Goal: Task Accomplishment & Management: Use online tool/utility

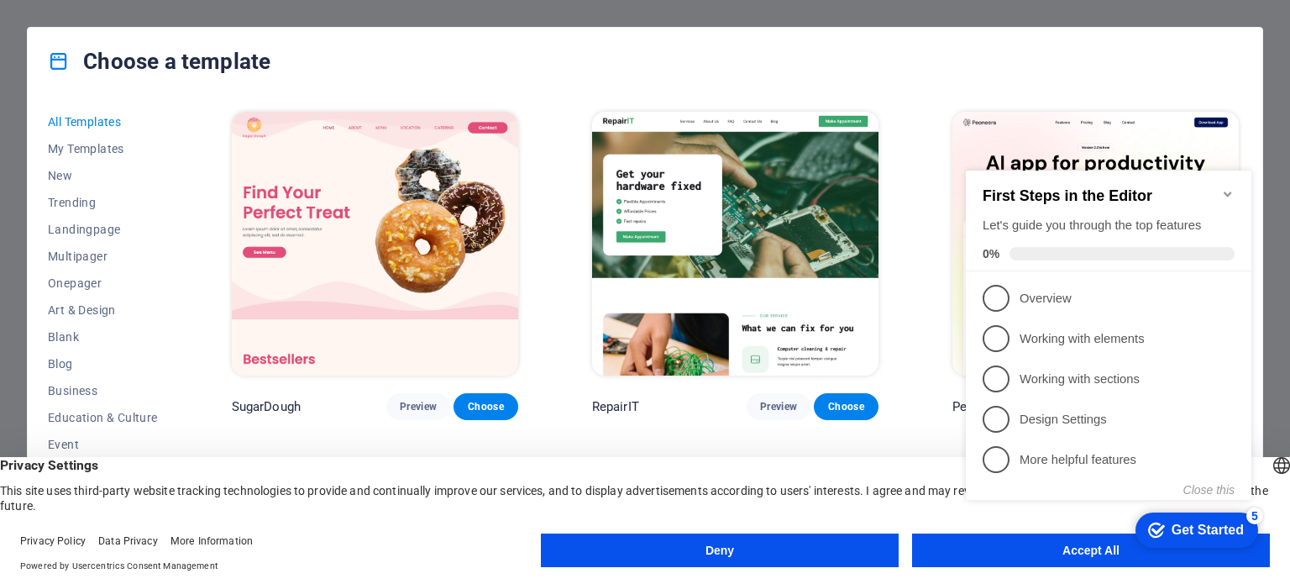
click at [1012, 560] on button "Accept All" at bounding box center [1091, 550] width 358 height 34
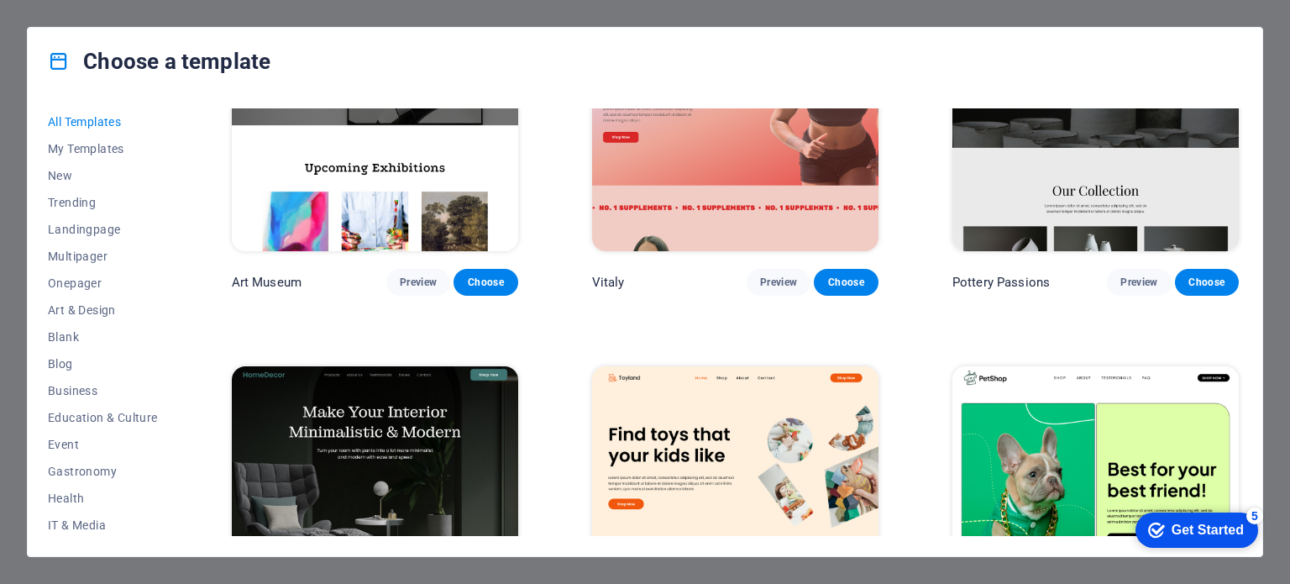
scroll to position [506, 0]
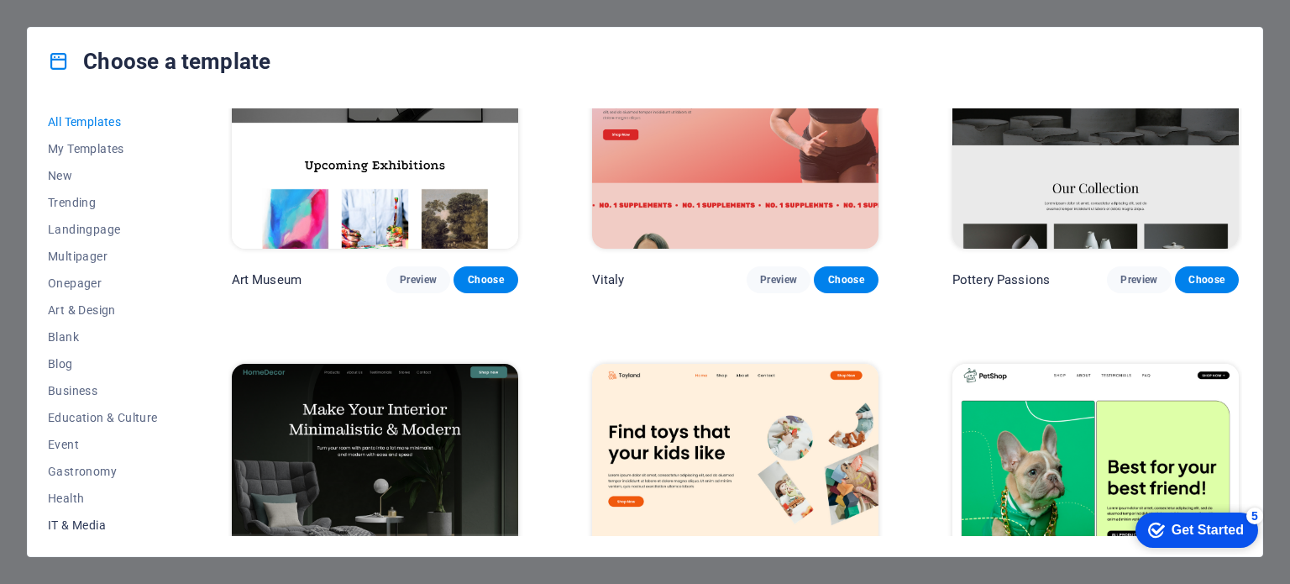
click at [66, 527] on span "IT & Media" at bounding box center [103, 524] width 110 height 13
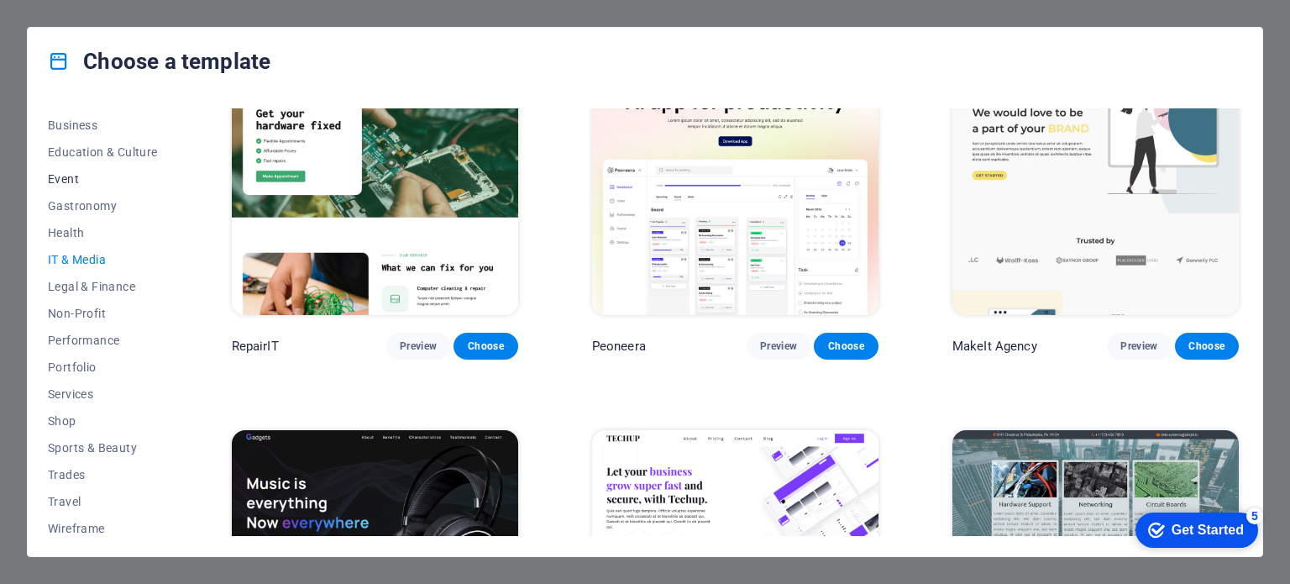
scroll to position [270, 0]
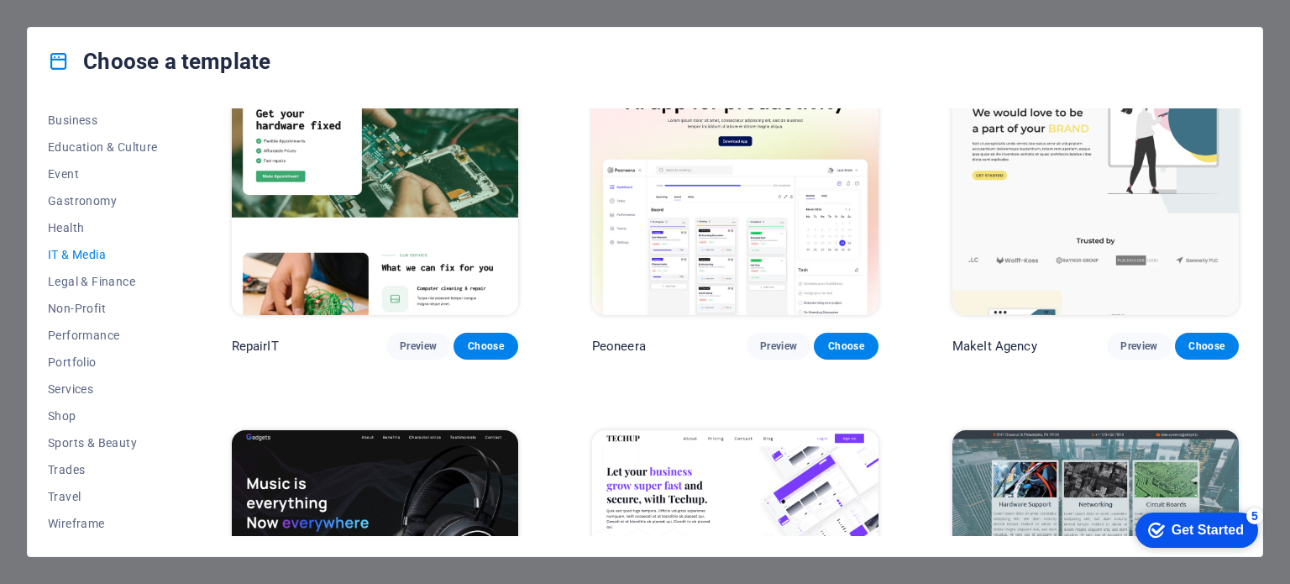
click at [97, 252] on span "IT & Media" at bounding box center [103, 254] width 110 height 13
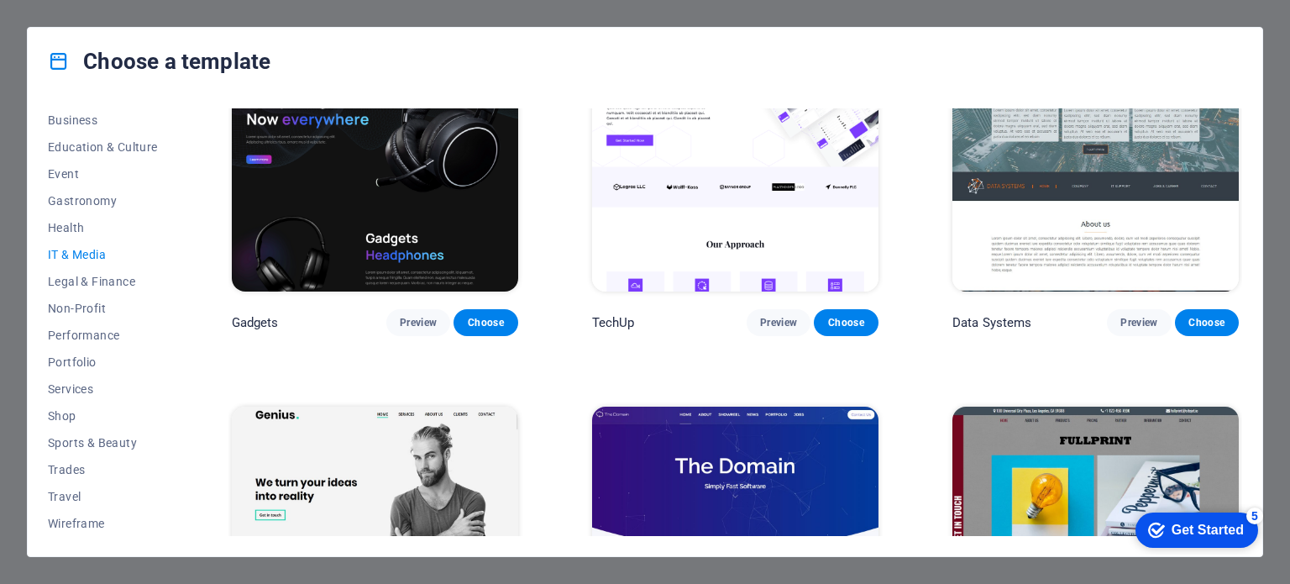
scroll to position [469, 0]
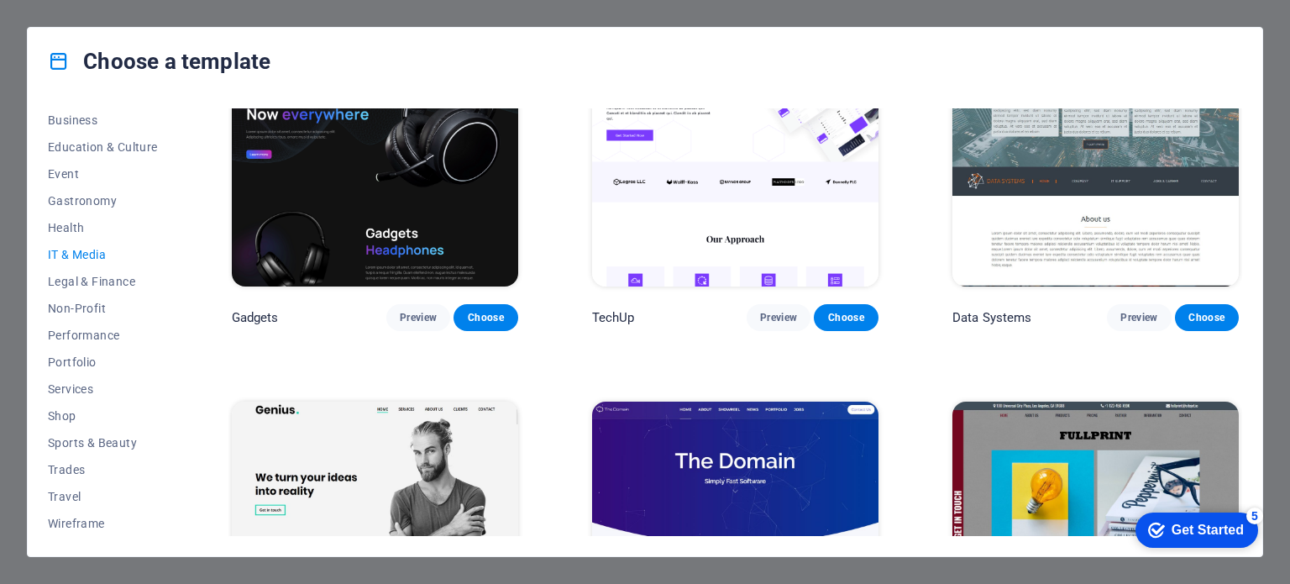
click at [581, 444] on div "RepairIT Preview Choose Peoneera Preview Choose MakeIt Agency Preview Choose Ga…" at bounding box center [735, 364] width 1014 height 1449
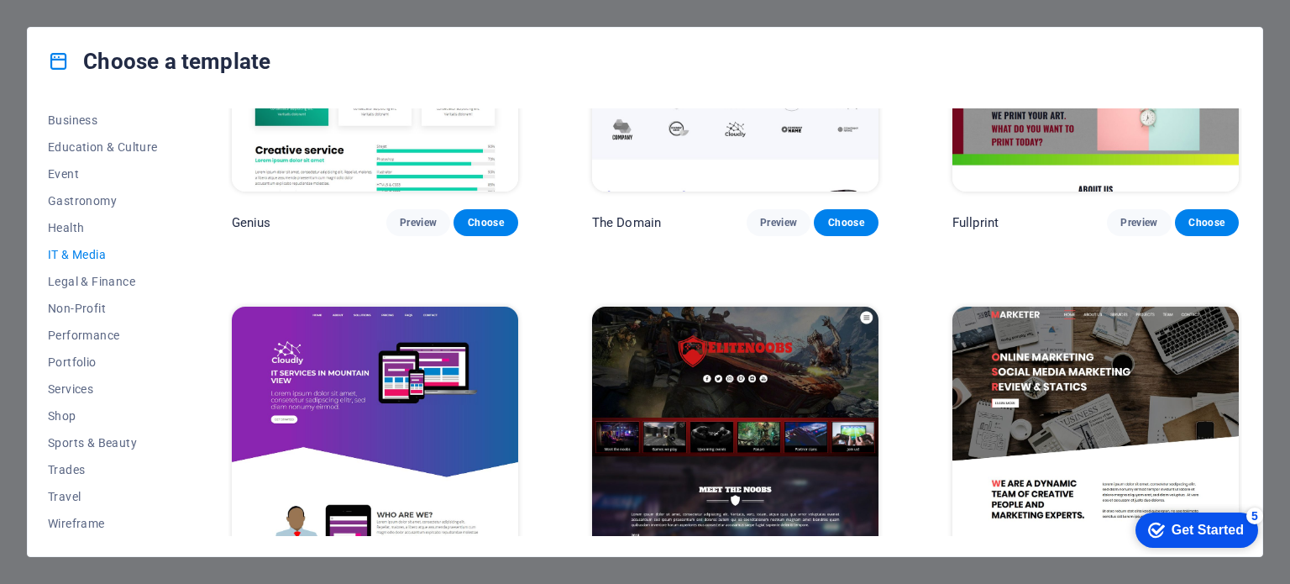
scroll to position [1015, 0]
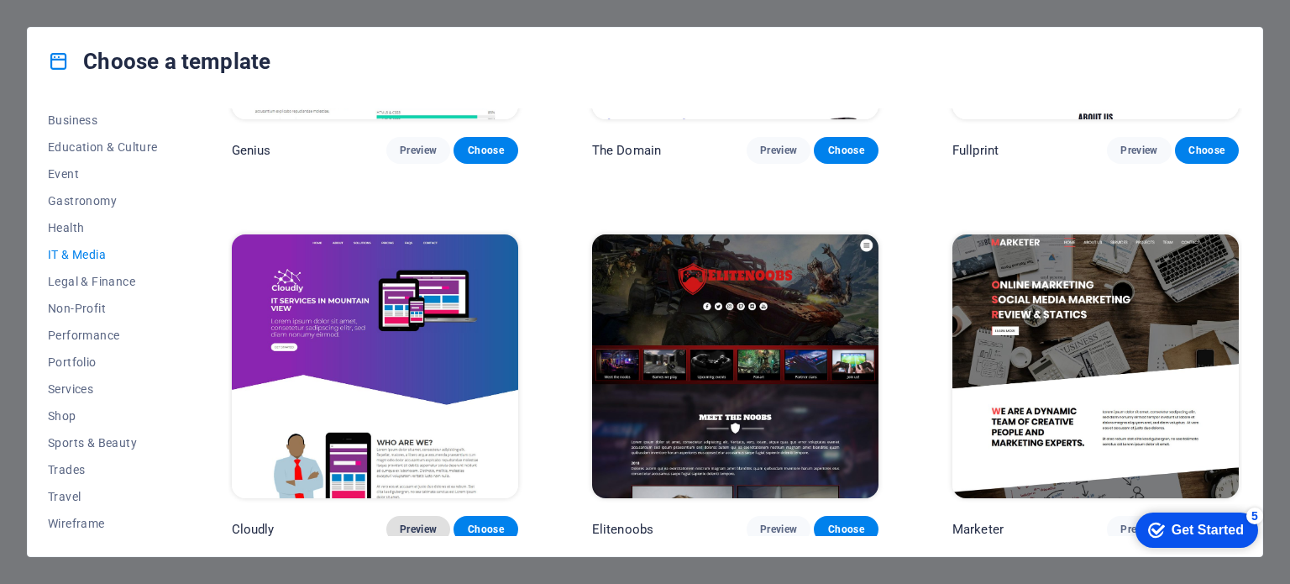
click at [430, 523] on span "Preview" at bounding box center [418, 528] width 37 height 13
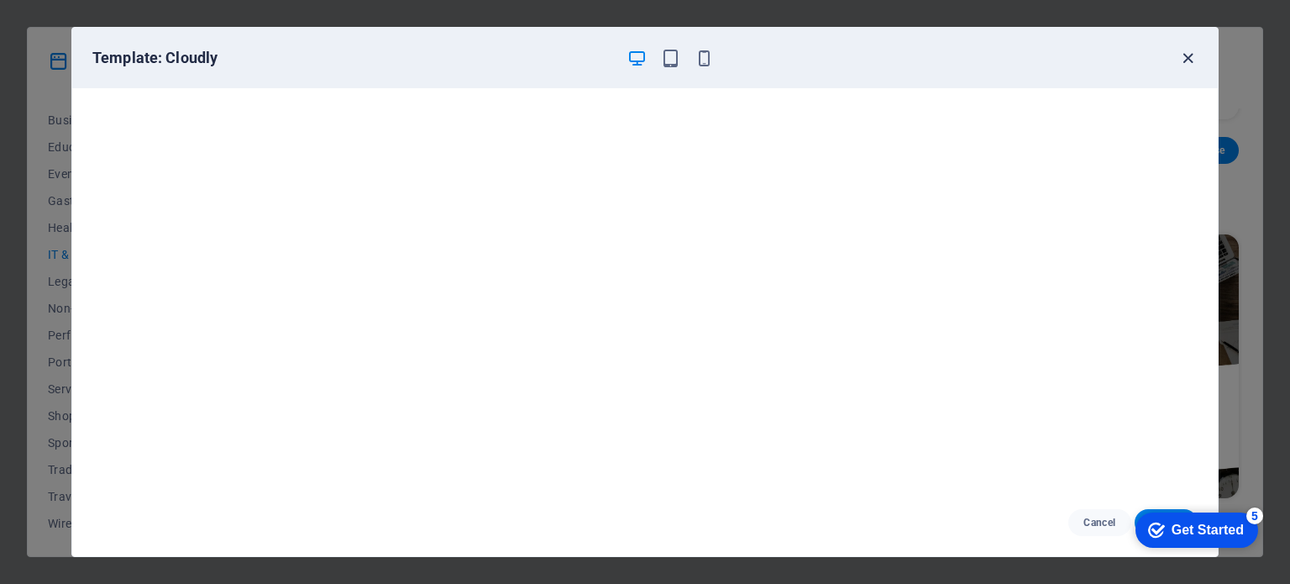
click at [1186, 62] on icon "button" at bounding box center [1187, 58] width 19 height 19
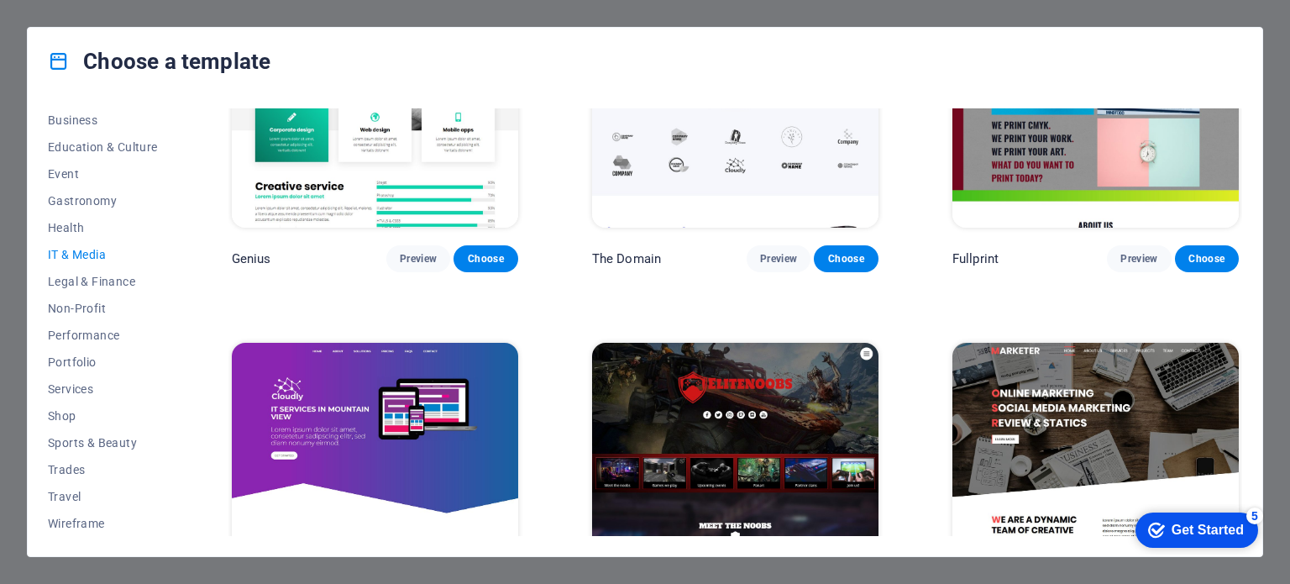
scroll to position [904, 0]
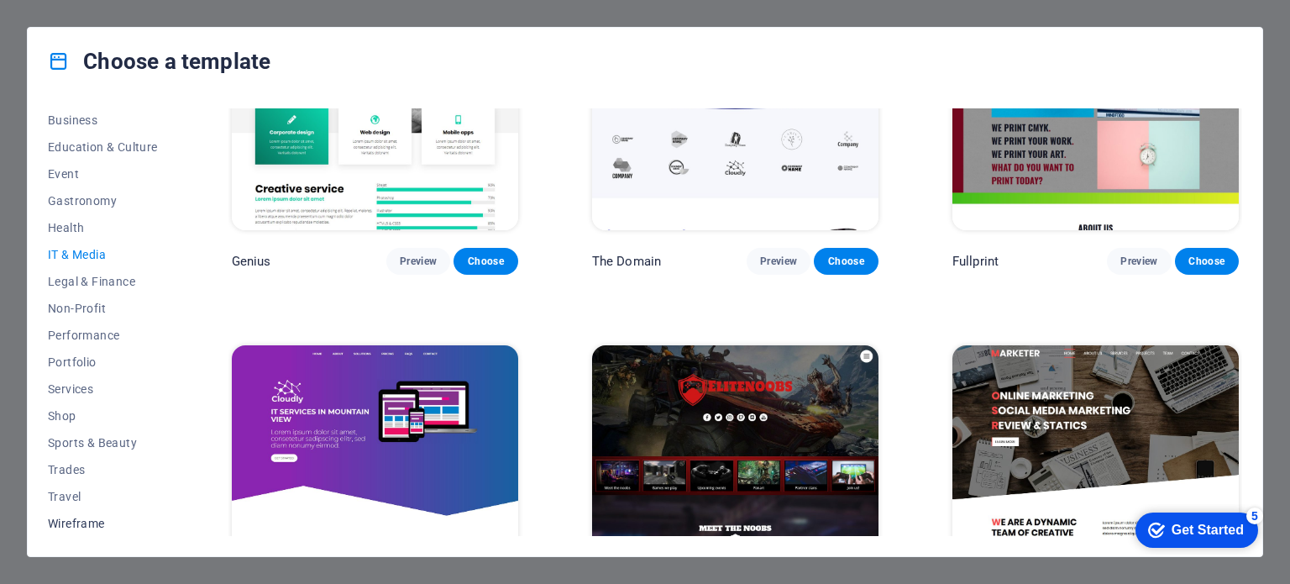
click at [81, 520] on span "Wireframe" at bounding box center [103, 522] width 110 height 13
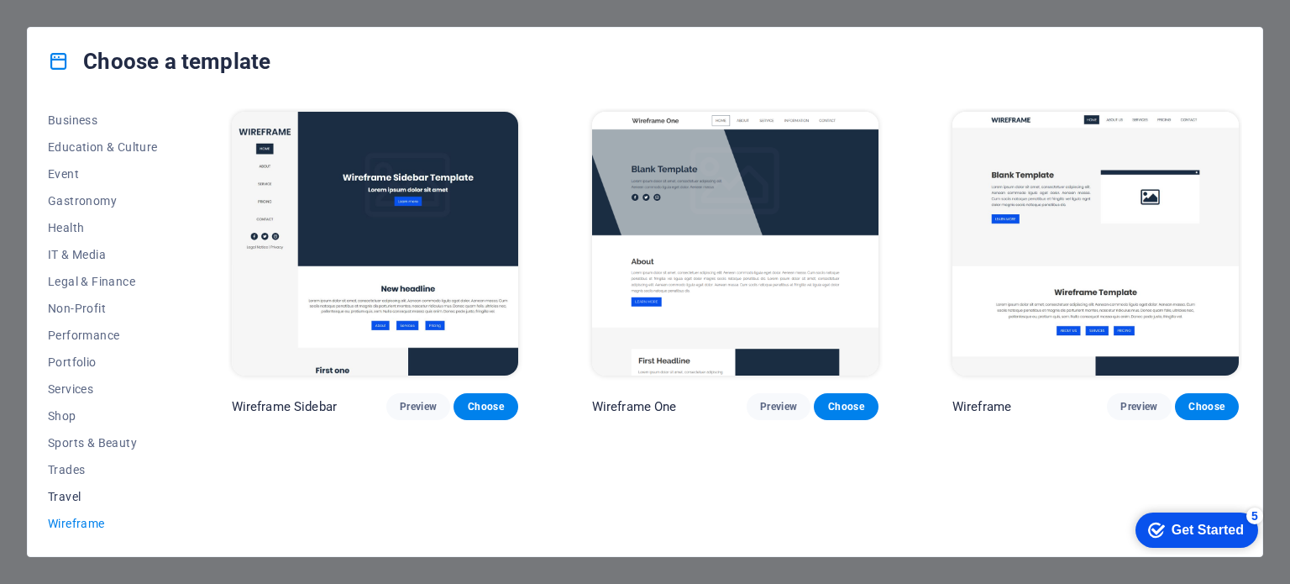
click at [91, 490] on span "Travel" at bounding box center [103, 496] width 110 height 13
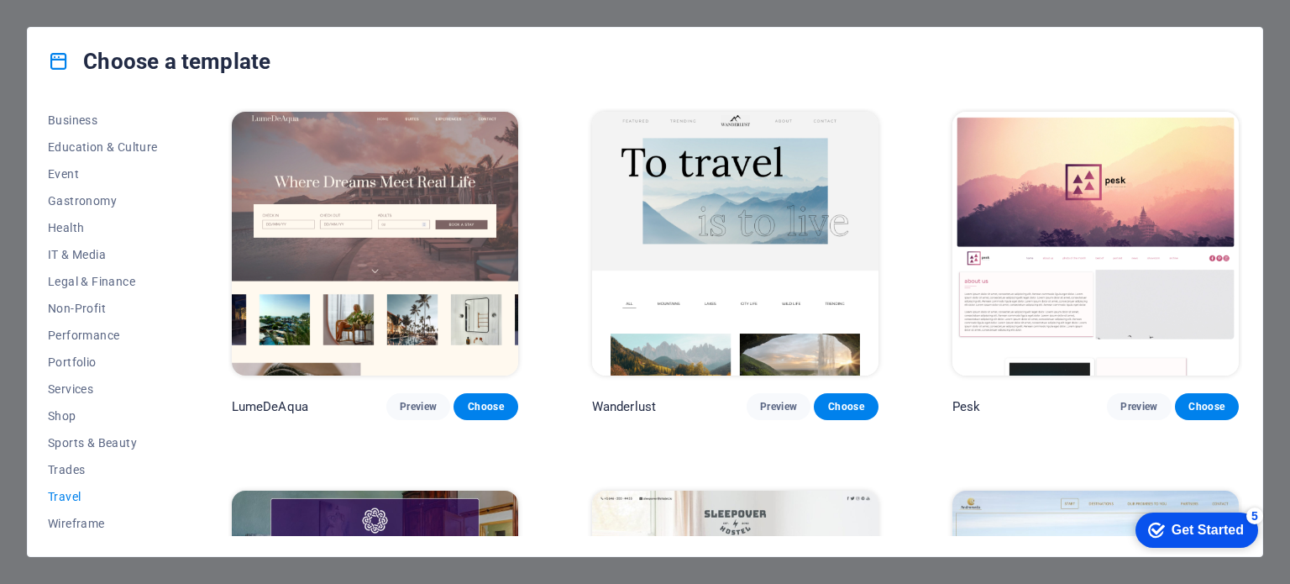
click at [91, 490] on span "Travel" at bounding box center [103, 496] width 110 height 13
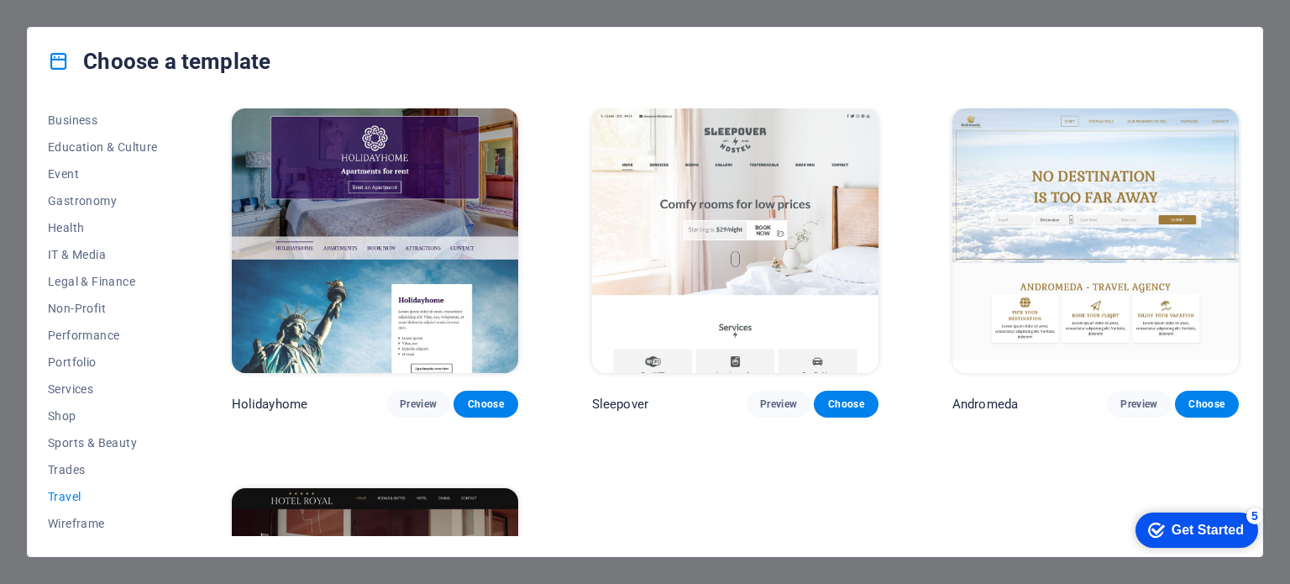
scroll to position [380, 0]
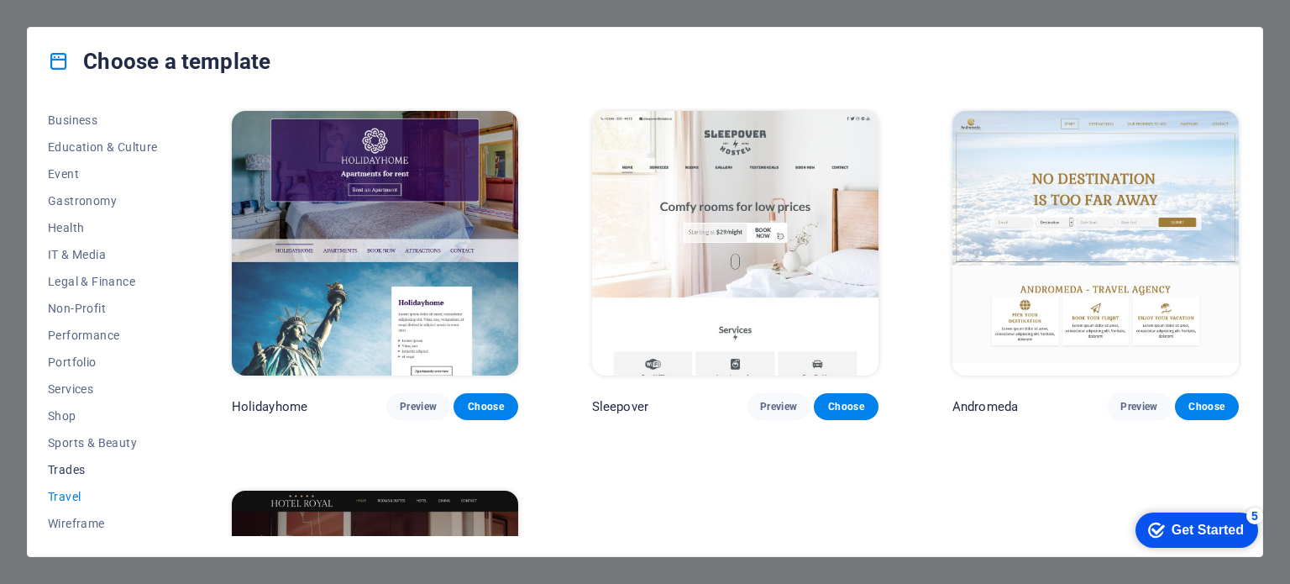
click at [101, 459] on button "Trades" at bounding box center [103, 469] width 110 height 27
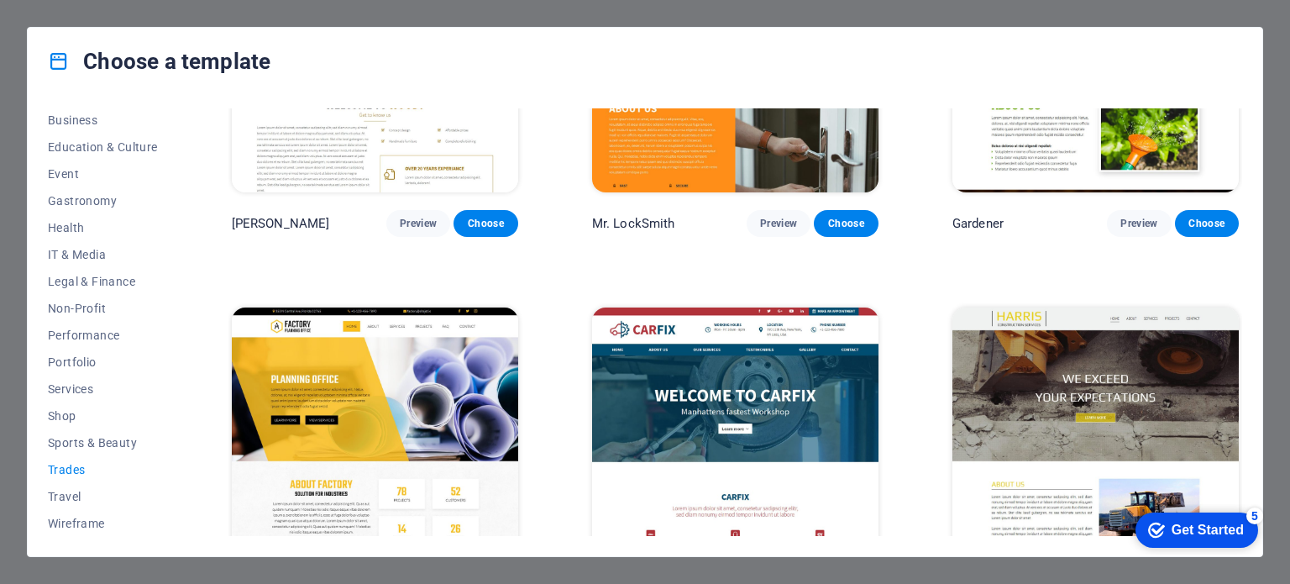
scroll to position [637, 0]
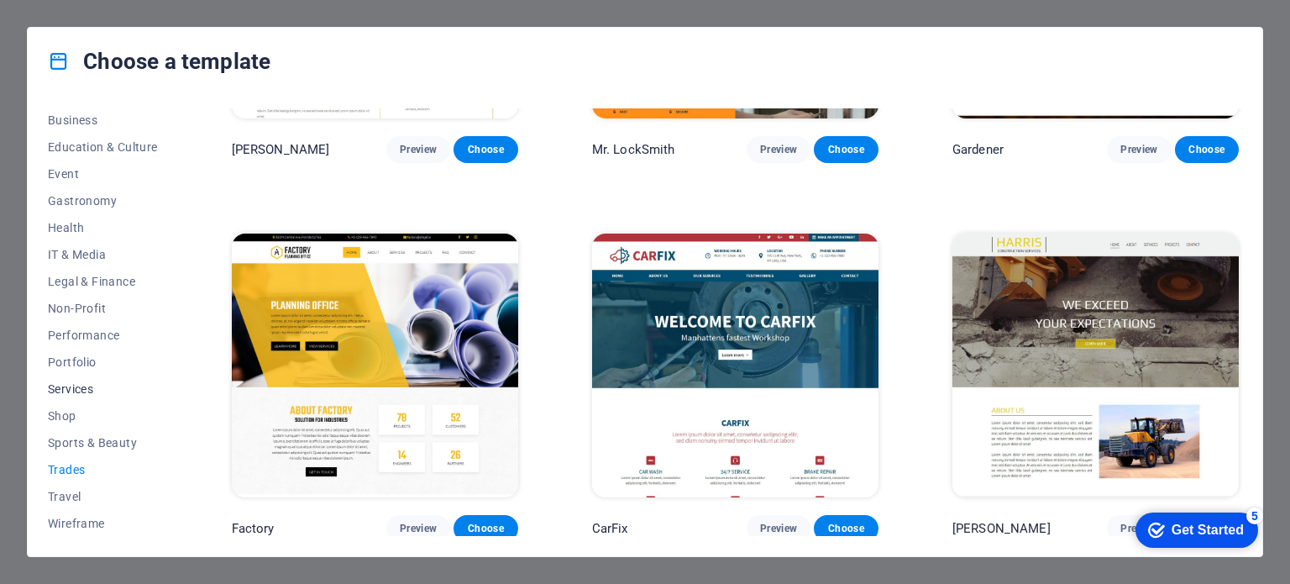
click at [82, 387] on span "Services" at bounding box center [103, 388] width 110 height 13
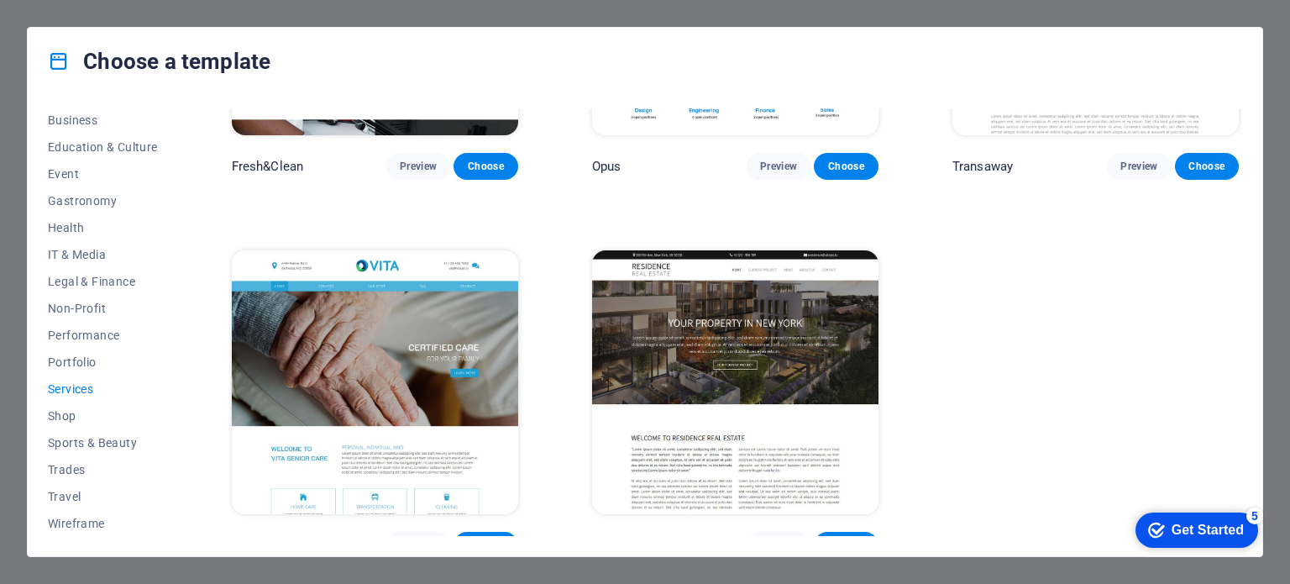
scroll to position [2147, 0]
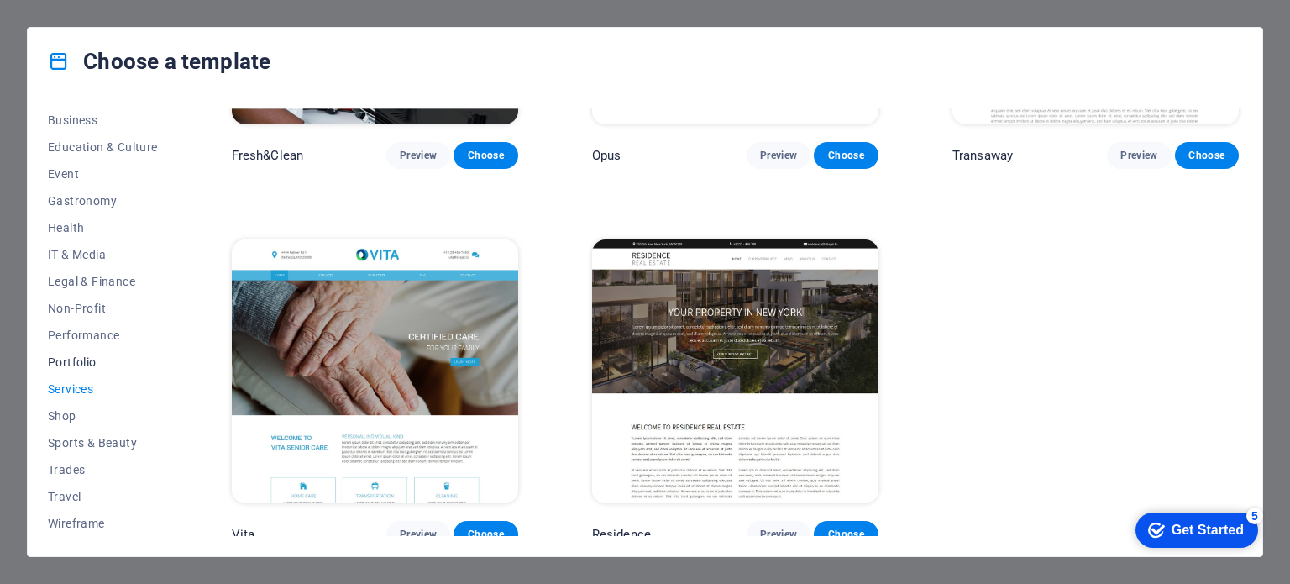
click at [102, 362] on span "Portfolio" at bounding box center [103, 361] width 110 height 13
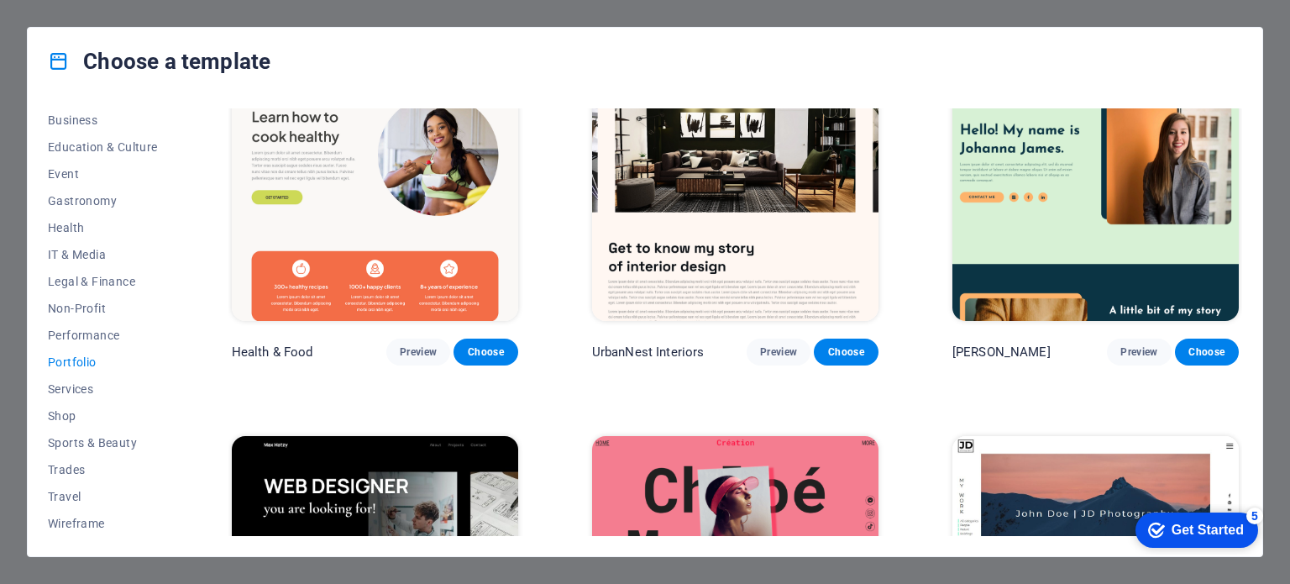
scroll to position [0, 0]
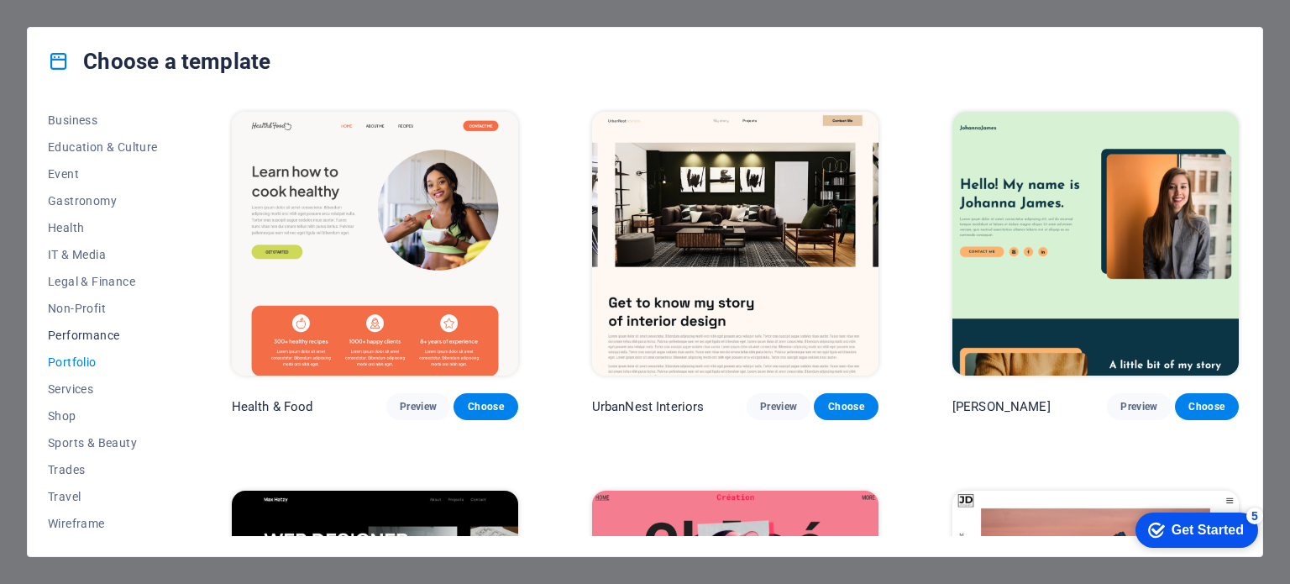
click at [113, 333] on span "Performance" at bounding box center [103, 334] width 110 height 13
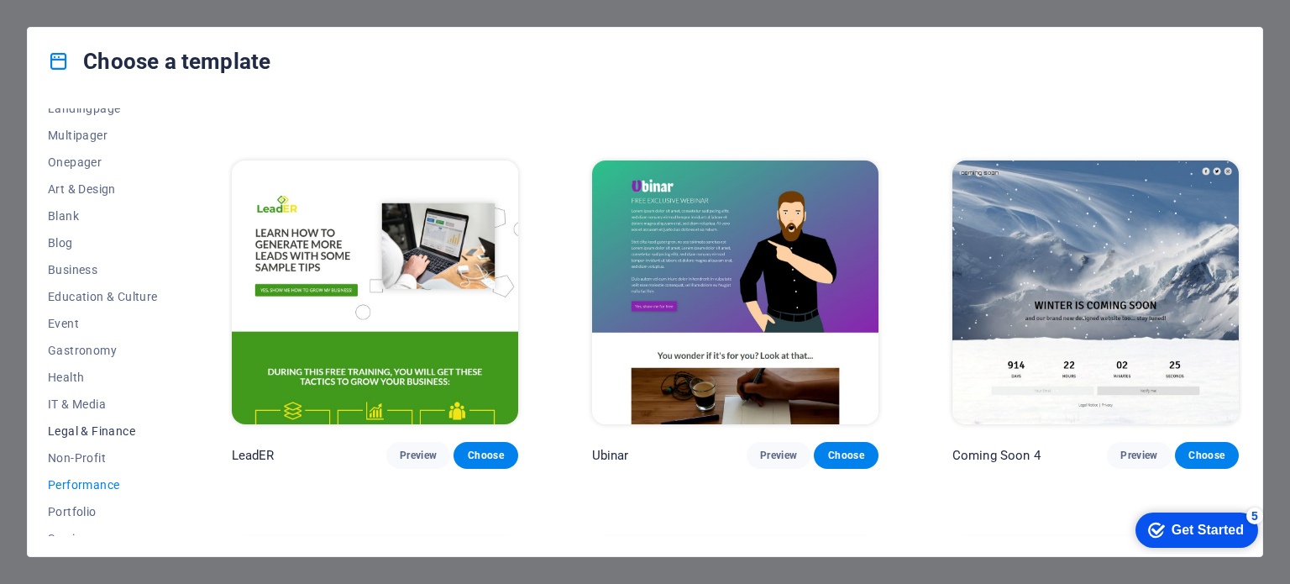
scroll to position [119, 0]
click at [90, 269] on span "Business" at bounding box center [103, 271] width 110 height 13
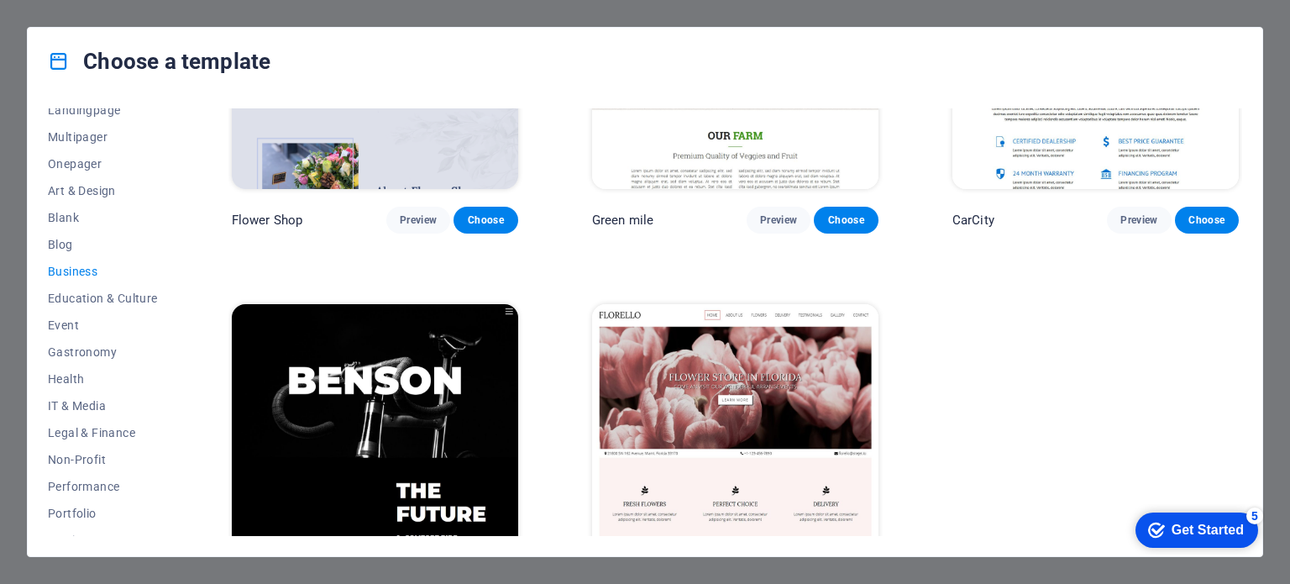
scroll to position [637, 0]
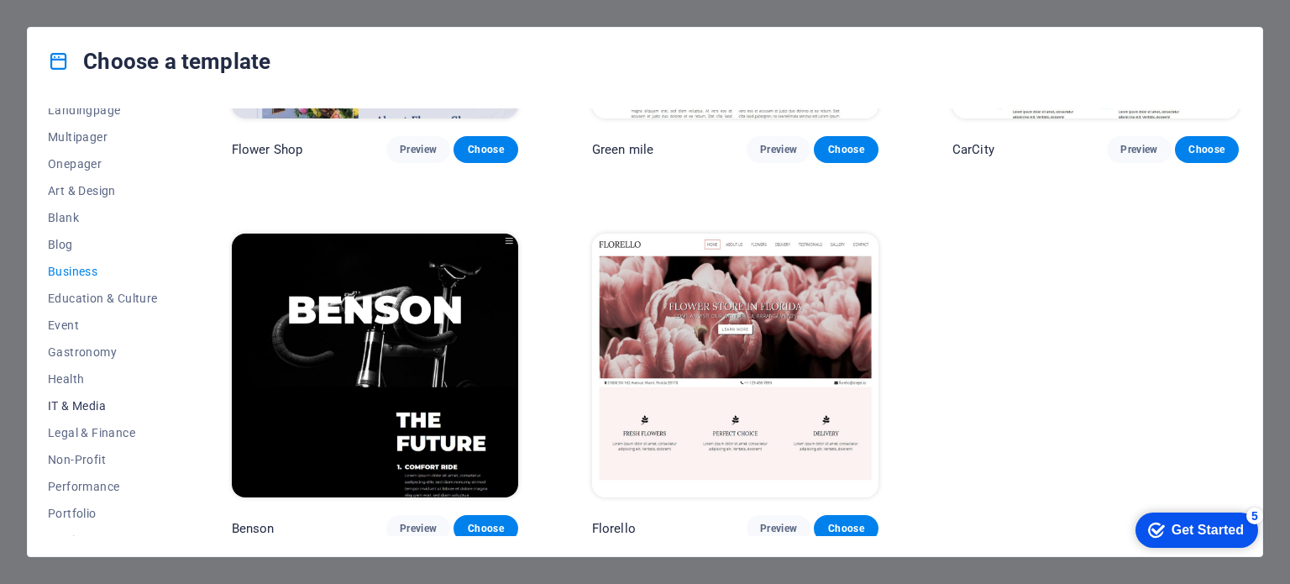
click at [110, 408] on span "IT & Media" at bounding box center [103, 405] width 110 height 13
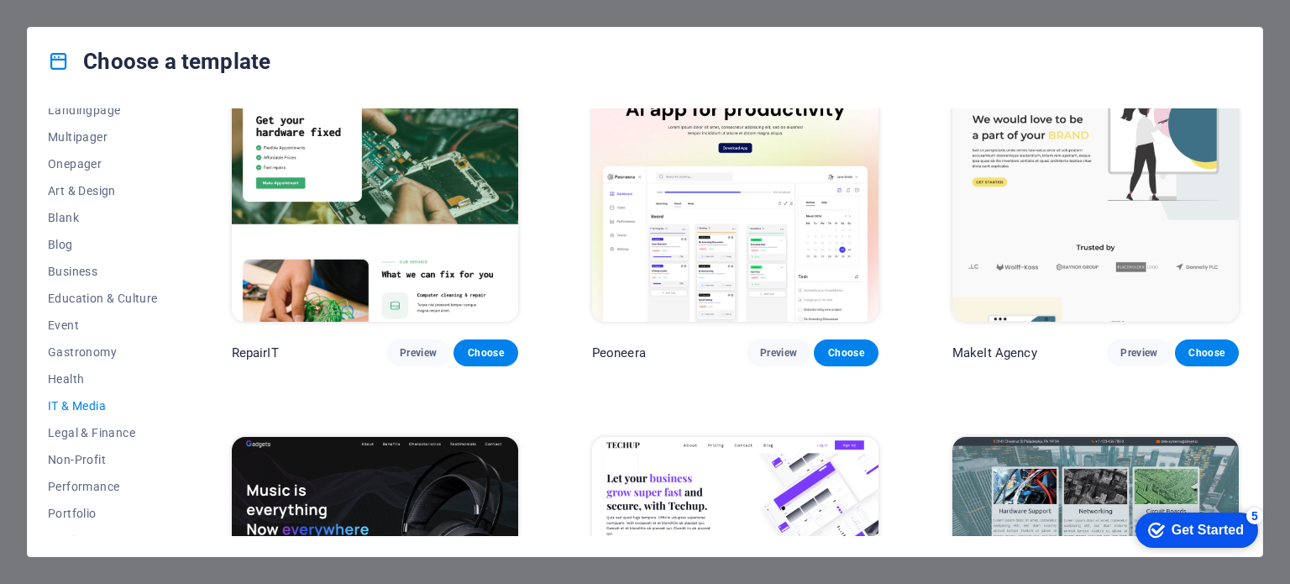
scroll to position [55, 0]
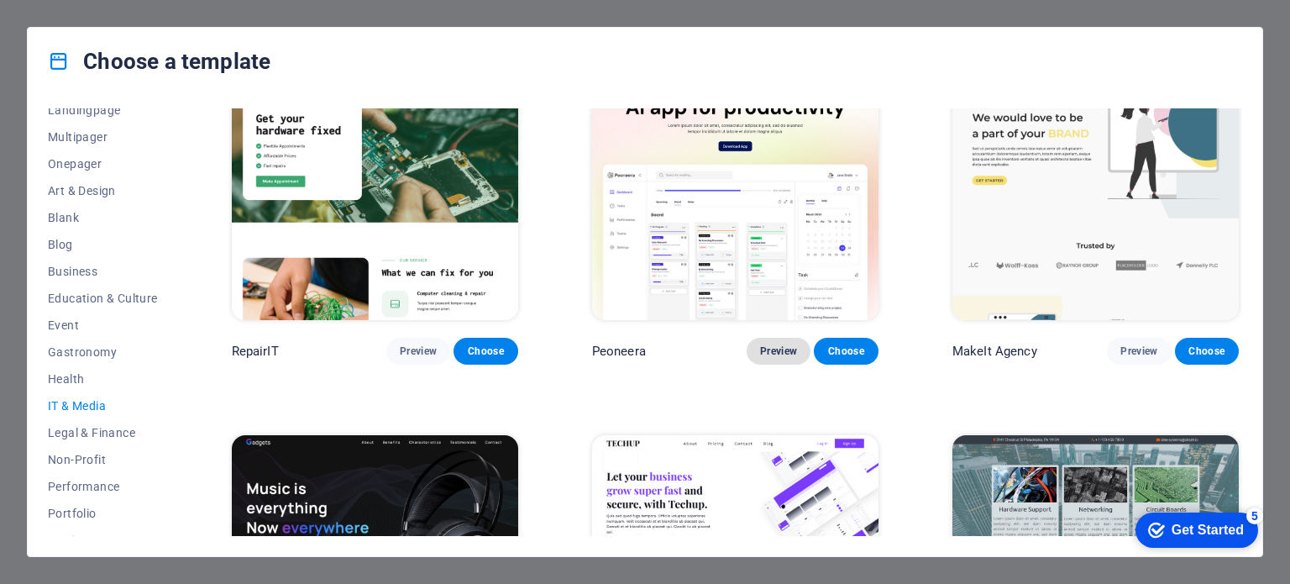
click at [778, 352] on span "Preview" at bounding box center [778, 350] width 37 height 13
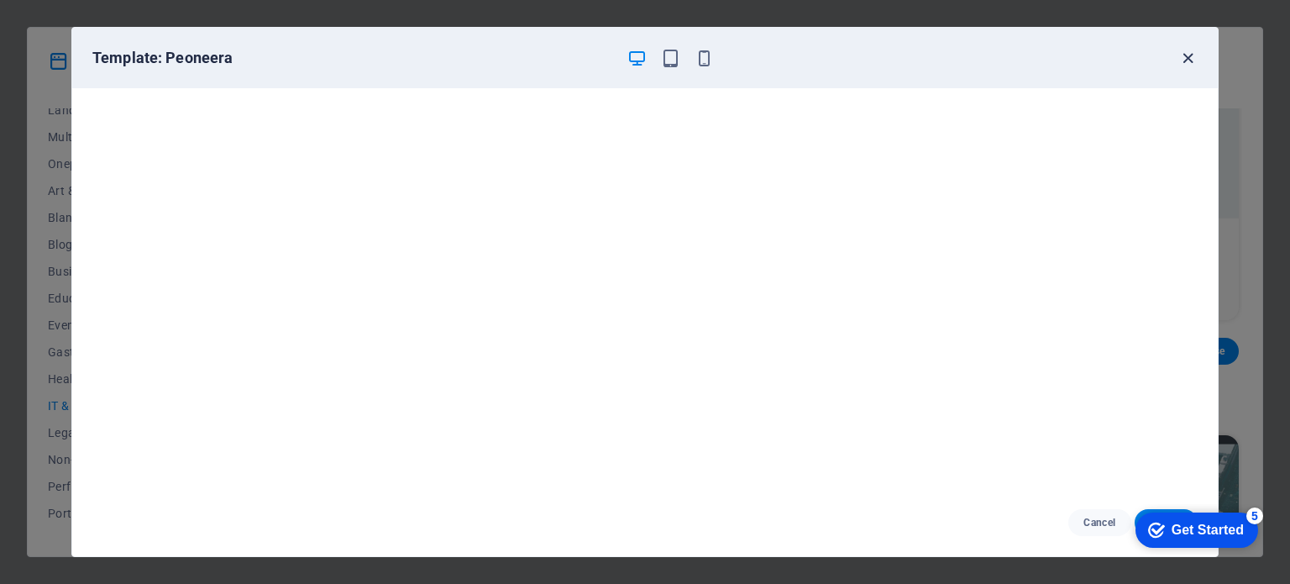
click at [1189, 56] on icon "button" at bounding box center [1187, 58] width 19 height 19
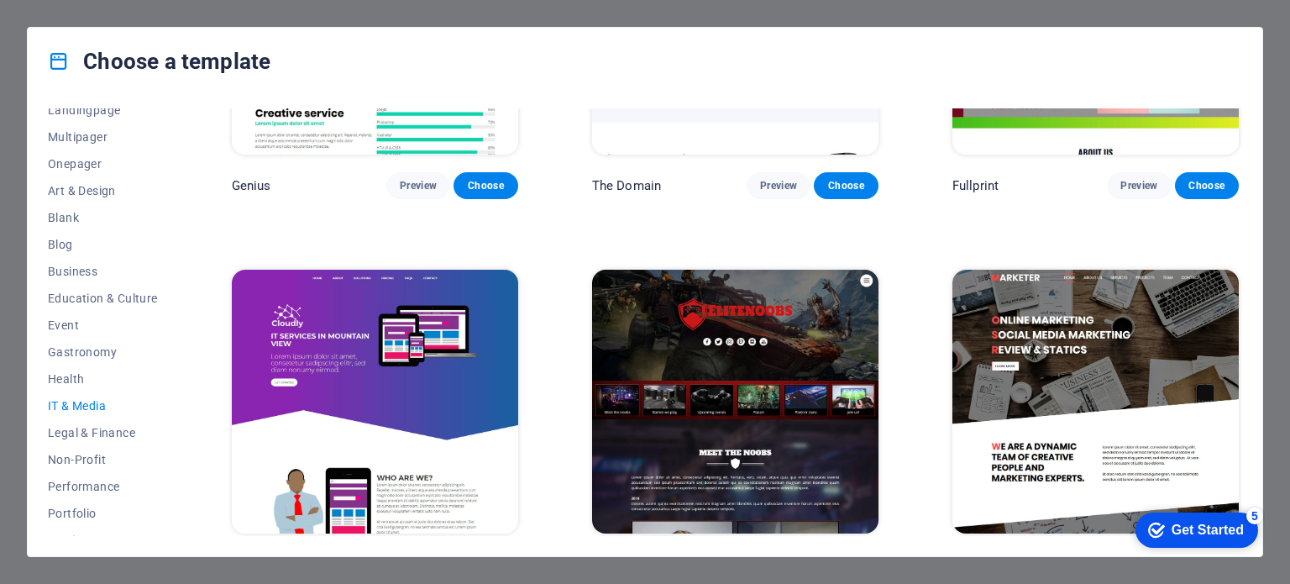
scroll to position [1015, 0]
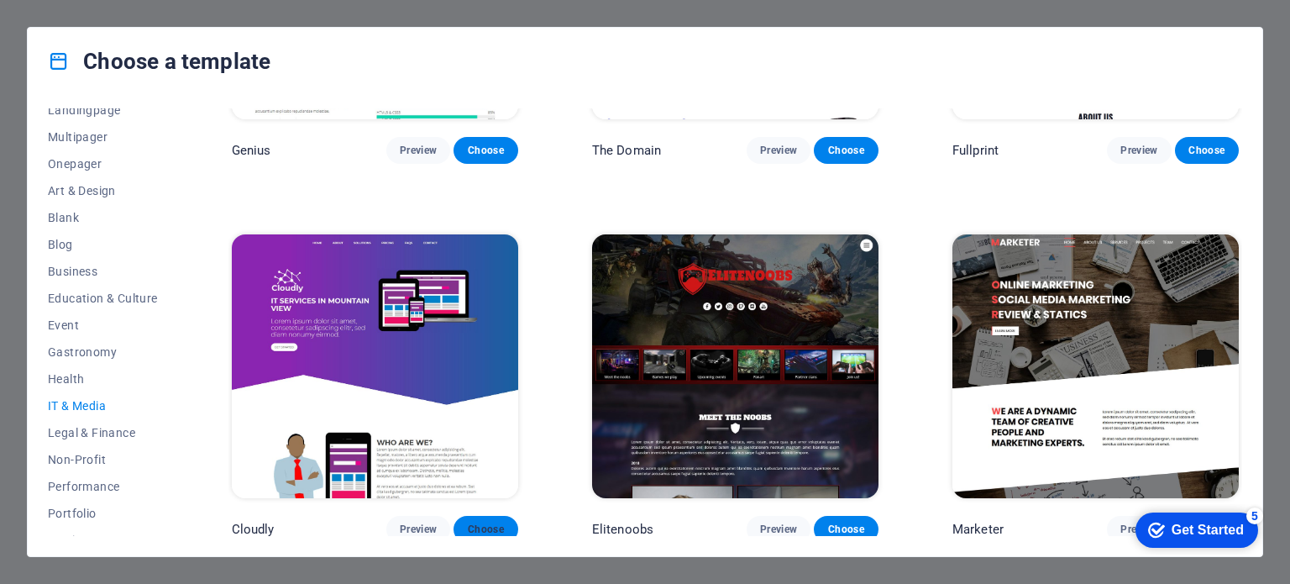
click at [483, 527] on span "Choose" at bounding box center [485, 528] width 37 height 13
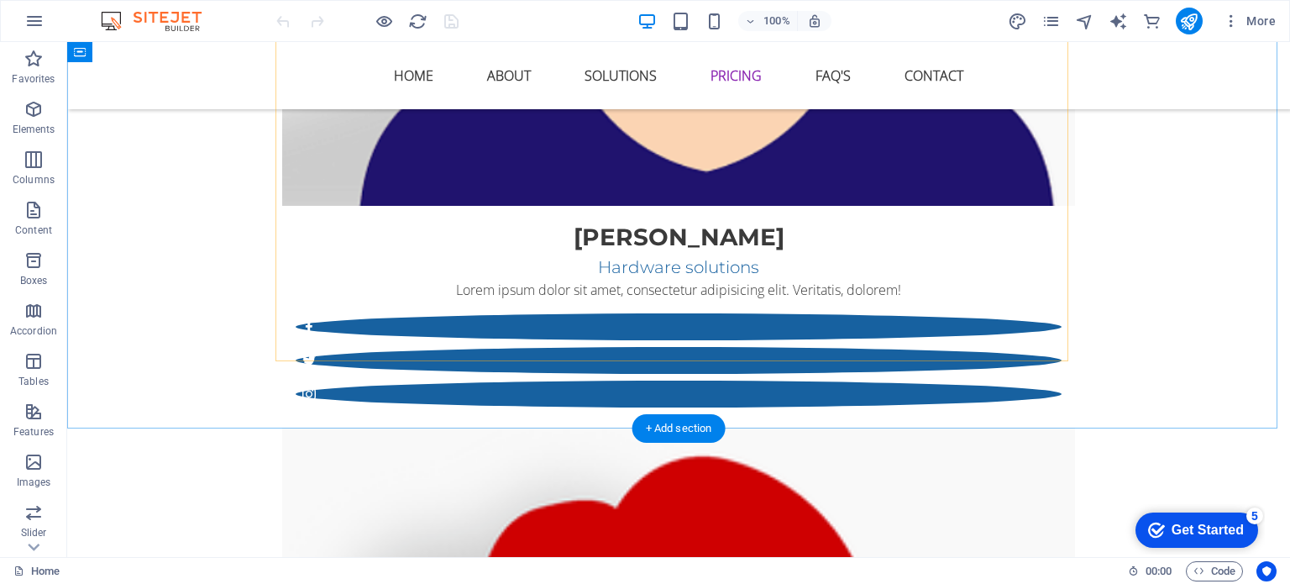
scroll to position [4156, 0]
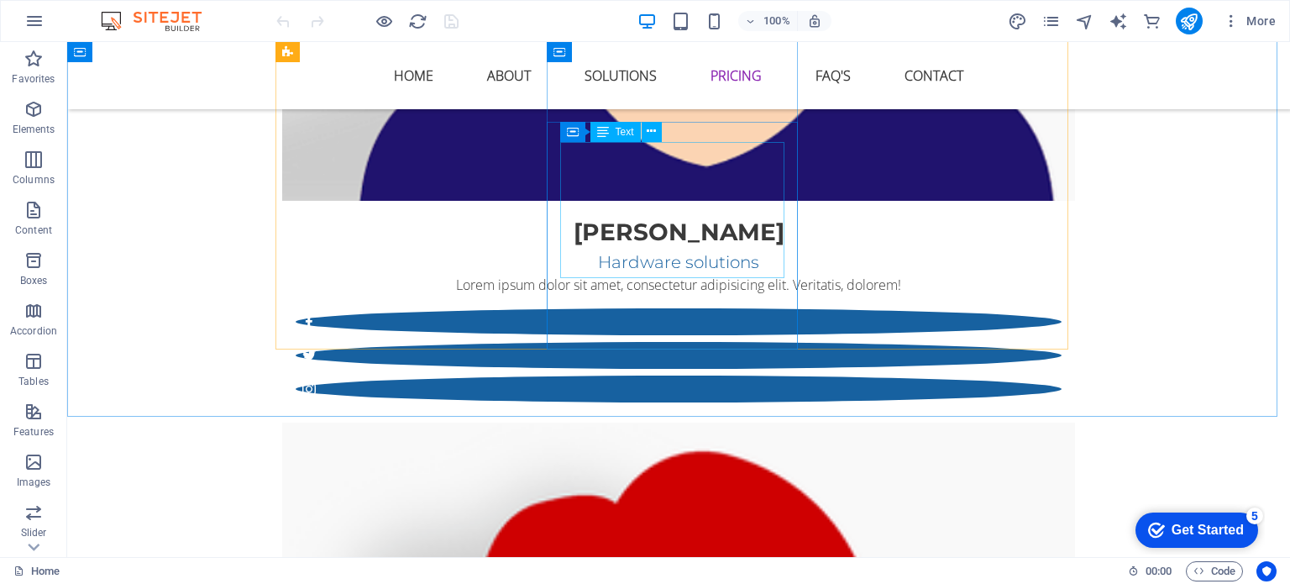
click at [611, 130] on div "Text" at bounding box center [615, 132] width 50 height 20
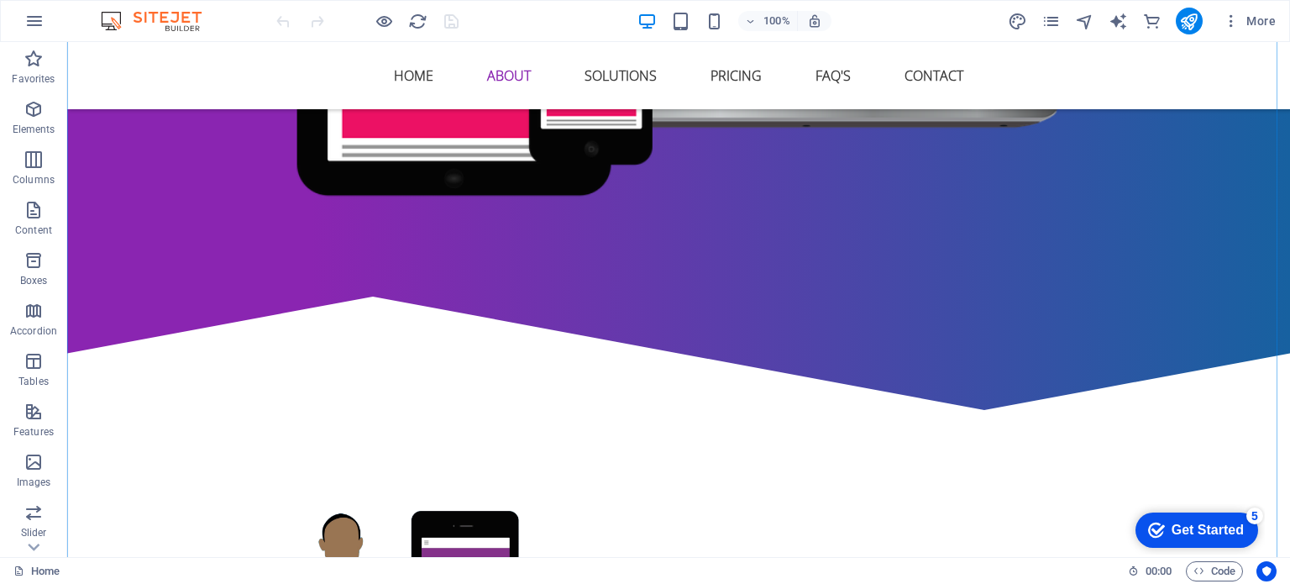
scroll to position [722, 0]
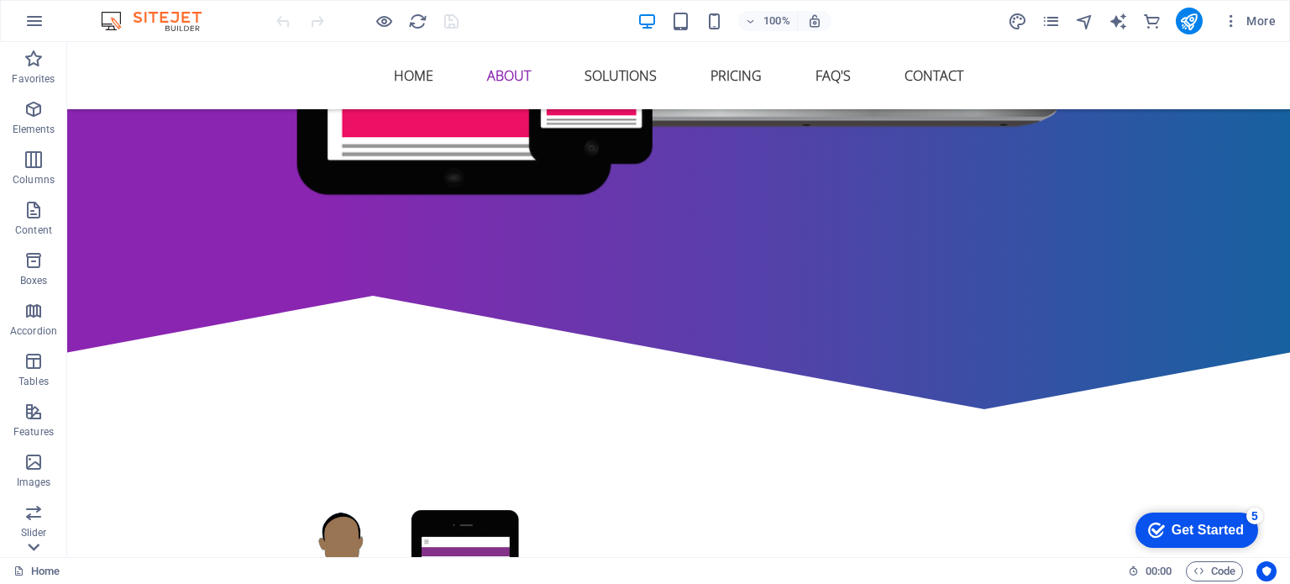
click at [39, 55] on icon at bounding box center [35, 52] width 12 height 8
click at [38, 463] on icon "button" at bounding box center [34, 464] width 20 height 20
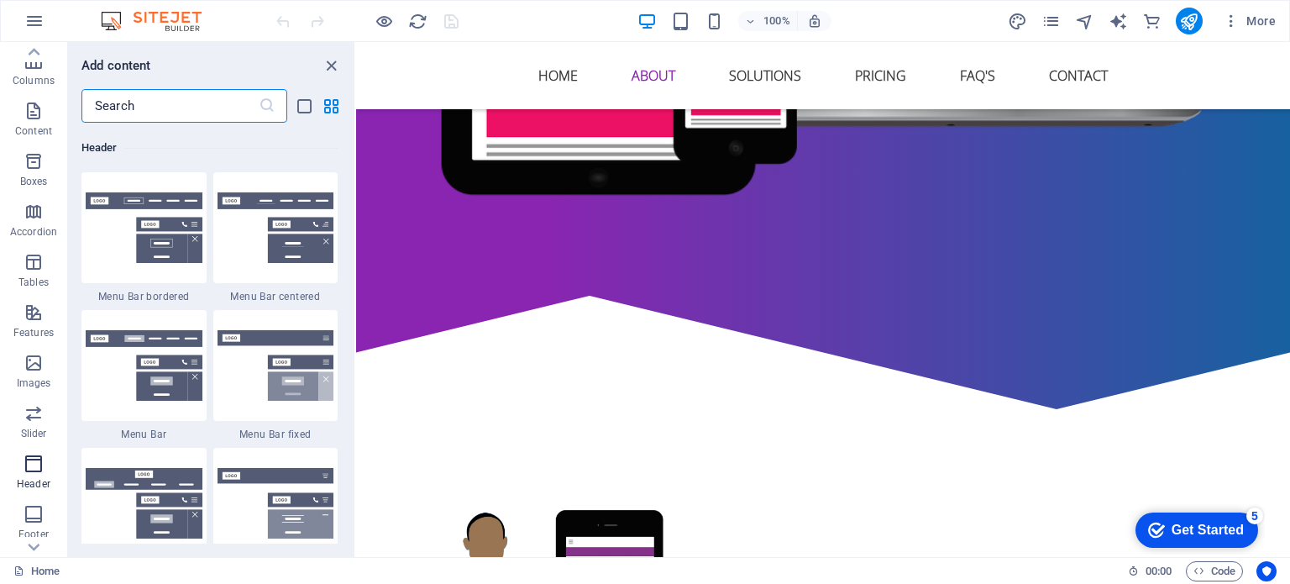
scroll to position [10113, 0]
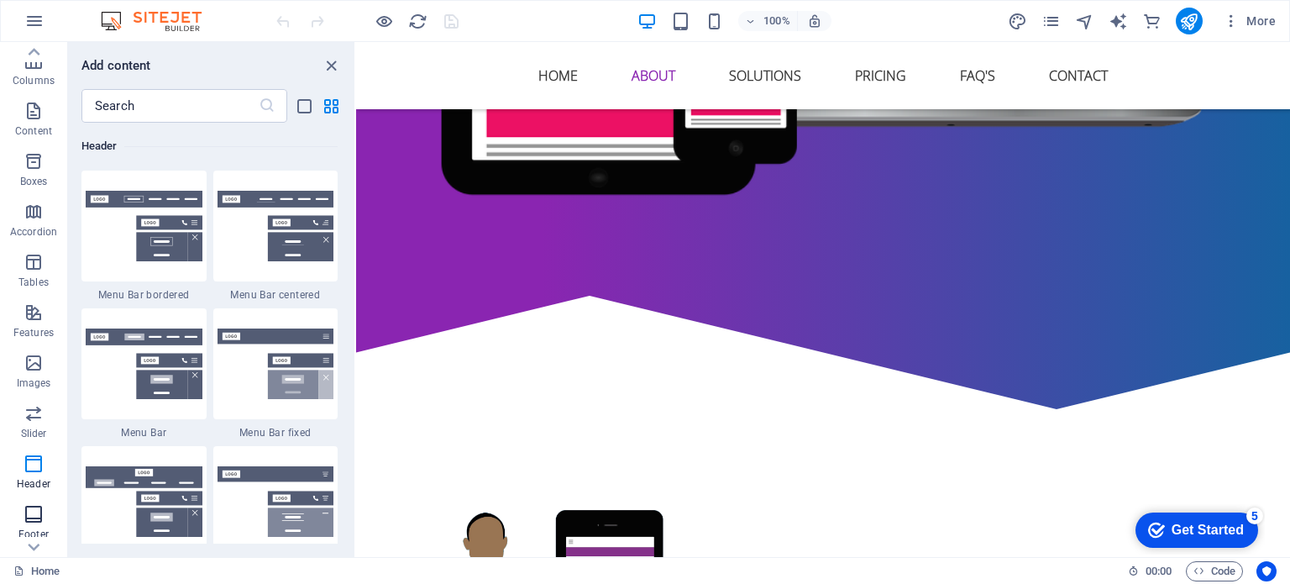
click at [39, 506] on icon "button" at bounding box center [34, 514] width 20 height 20
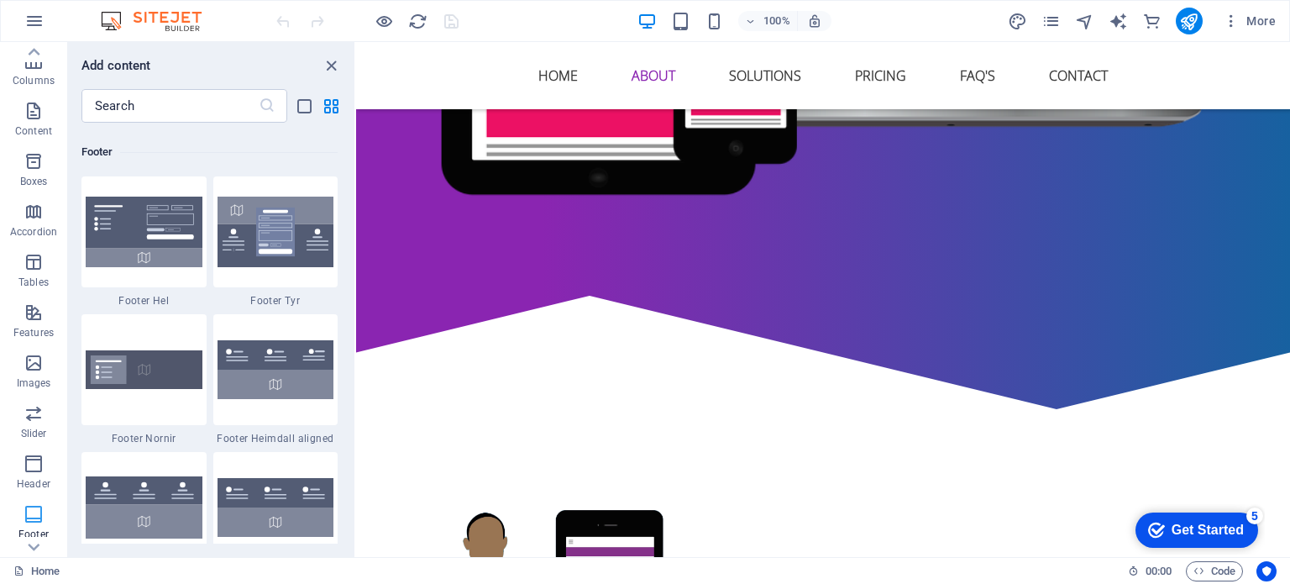
scroll to position [11119, 0]
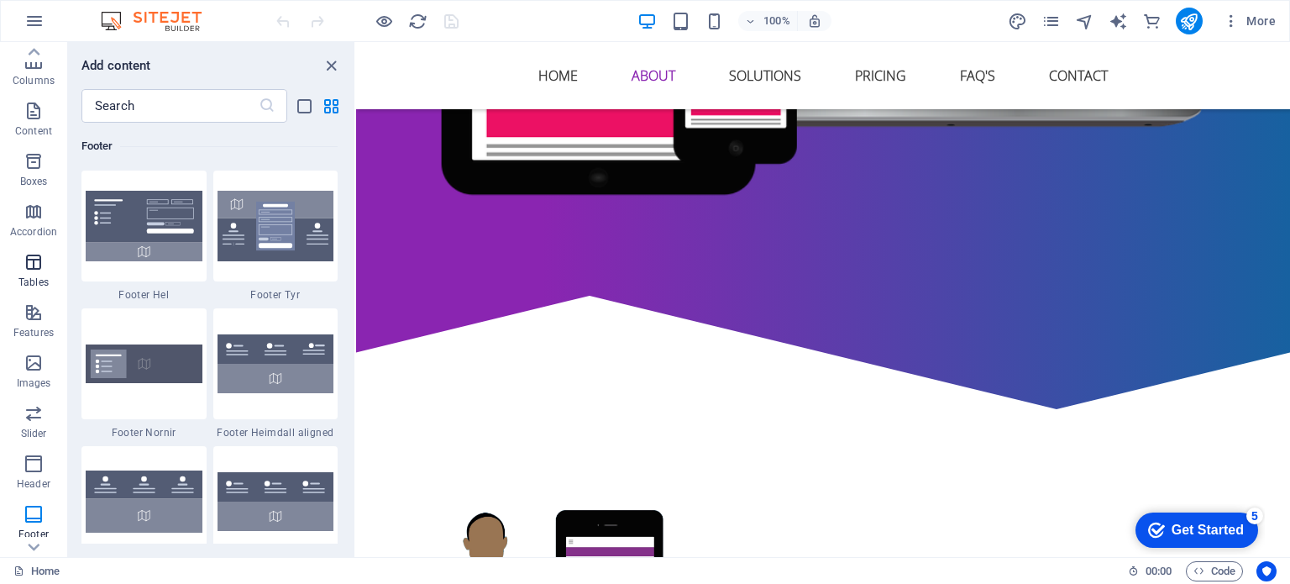
click at [34, 268] on icon "button" at bounding box center [34, 262] width 20 height 20
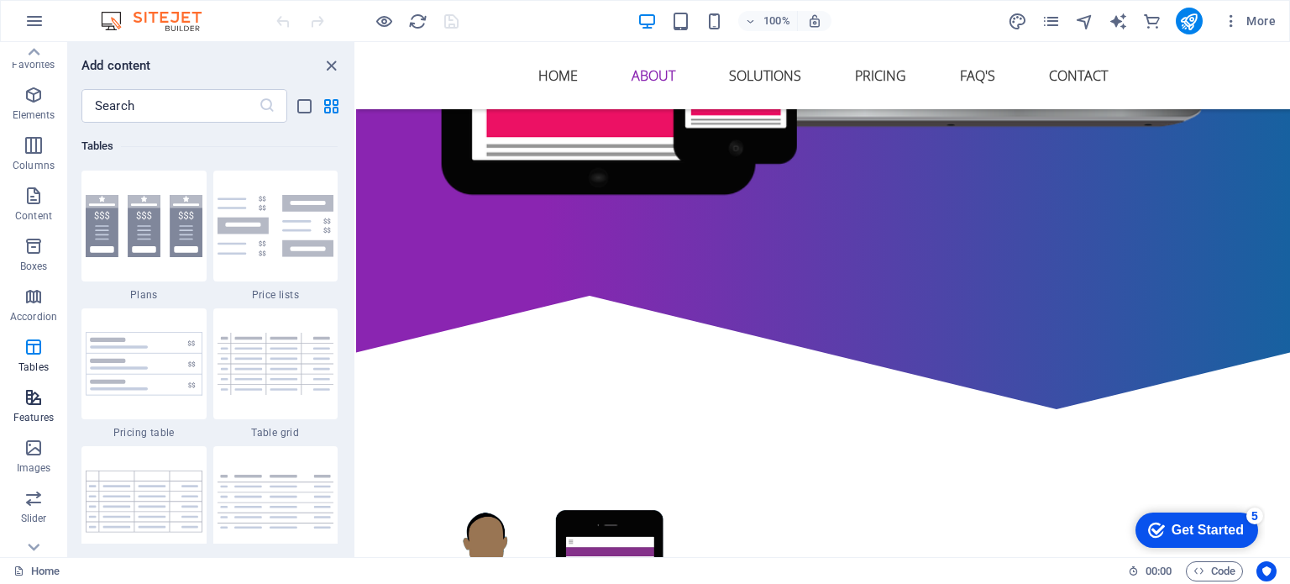
scroll to position [0, 0]
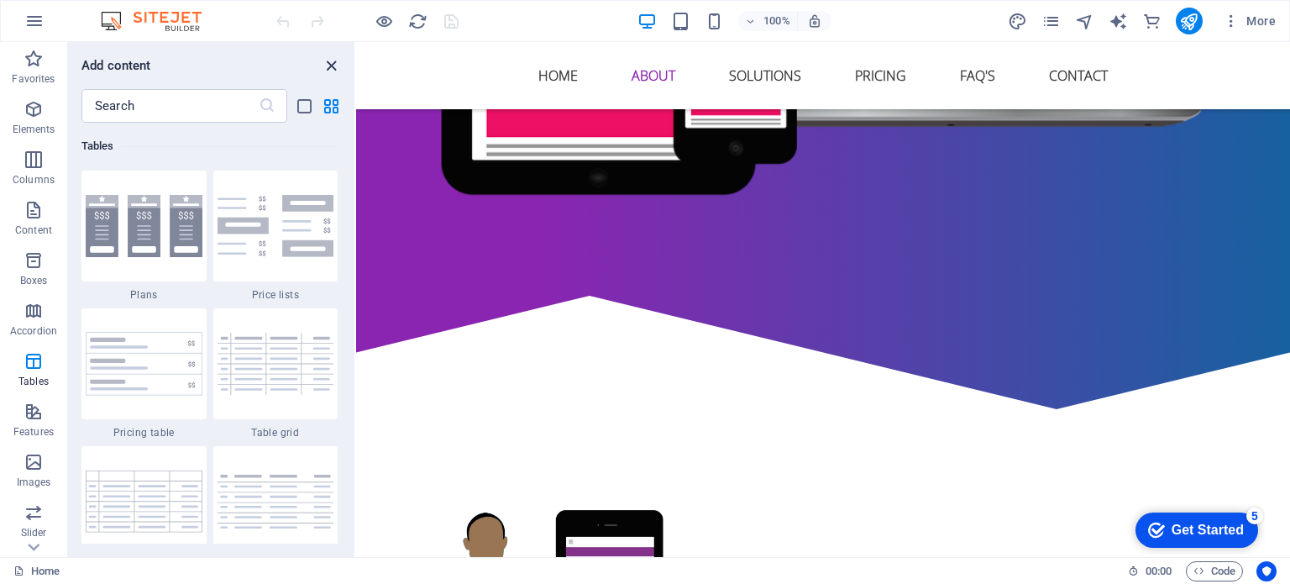
click at [329, 63] on icon "close panel" at bounding box center [331, 65] width 19 height 19
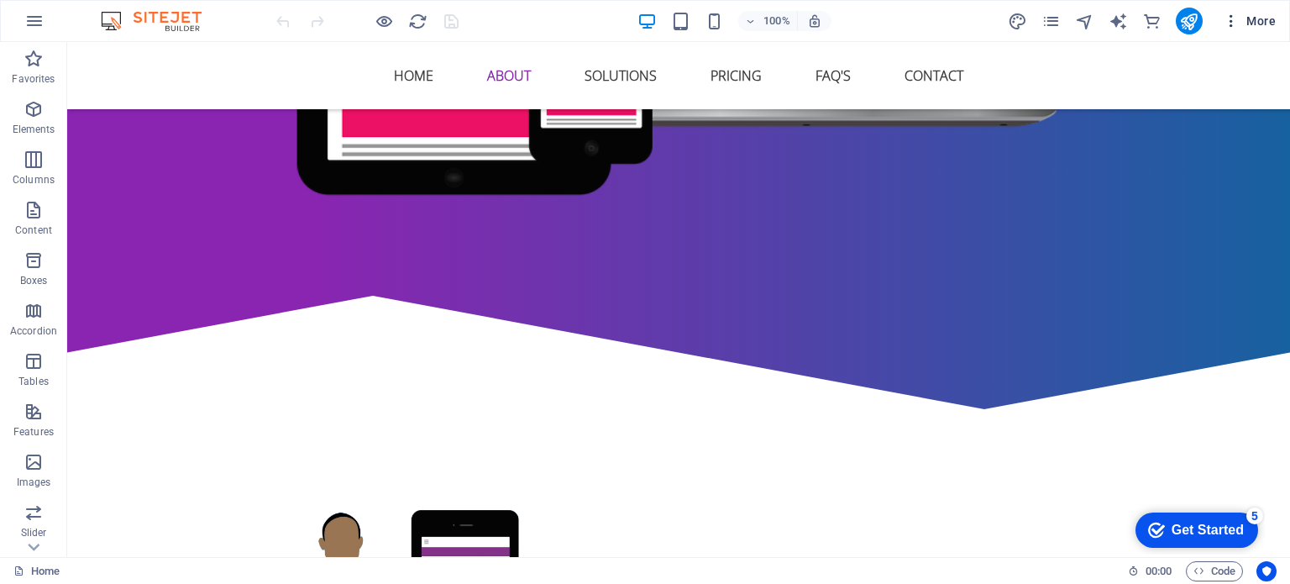
click at [1238, 26] on icon "button" at bounding box center [1231, 21] width 17 height 17
